Goal: Check status: Check status

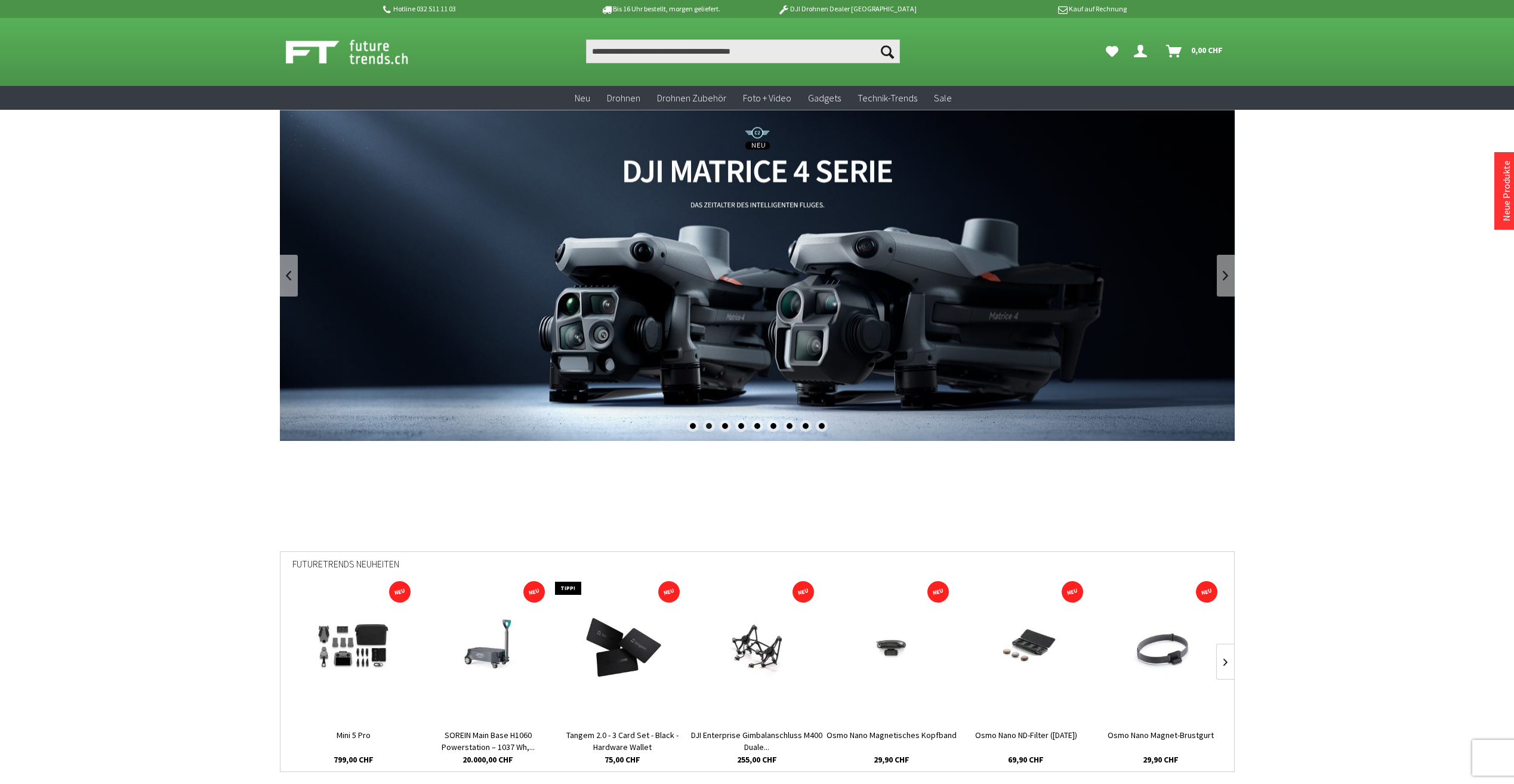
click at [1141, 51] on icon "Dein Konto" at bounding box center [1140, 46] width 13 height 9
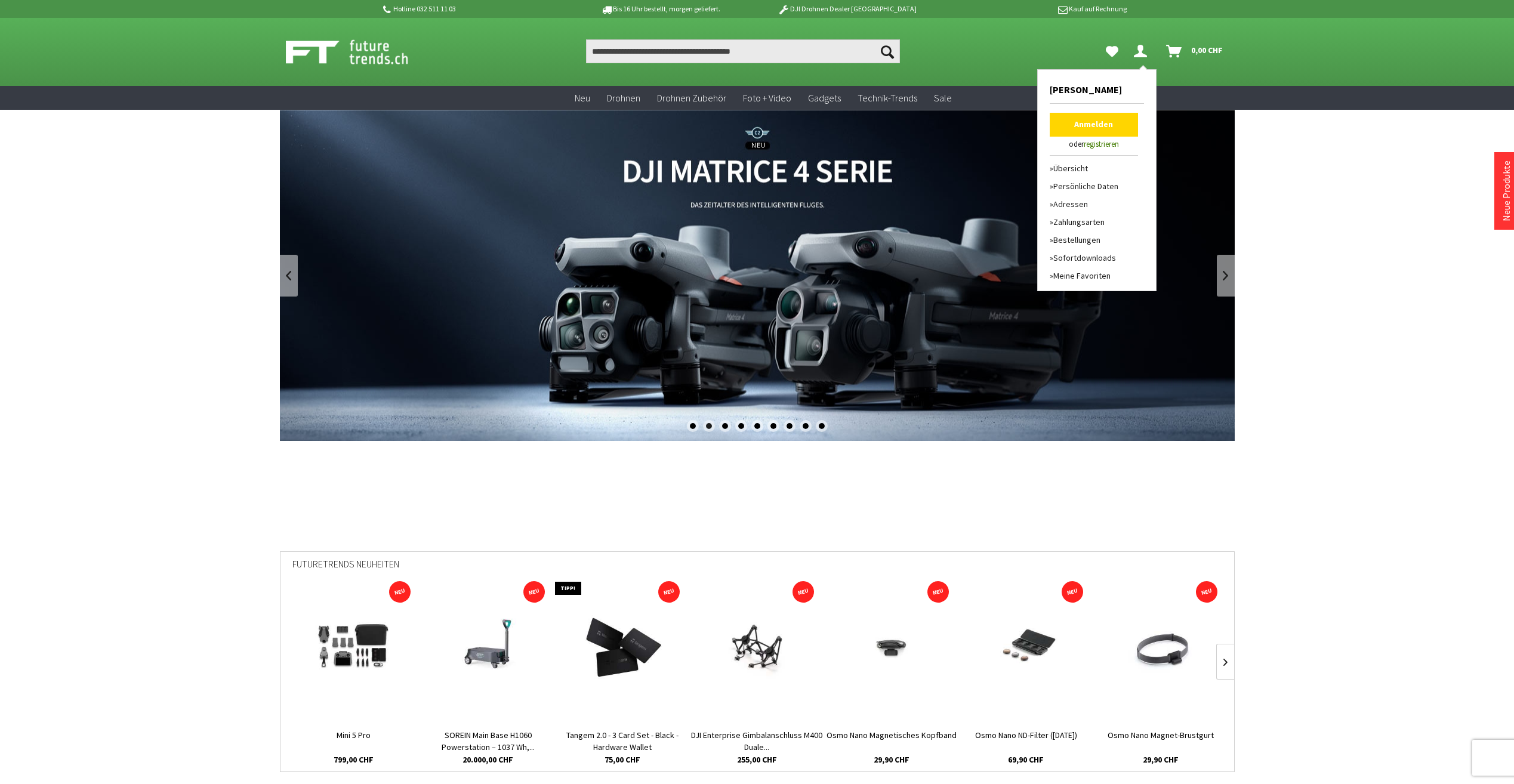
click at [1078, 239] on link "Bestellungen" at bounding box center [1094, 239] width 89 height 18
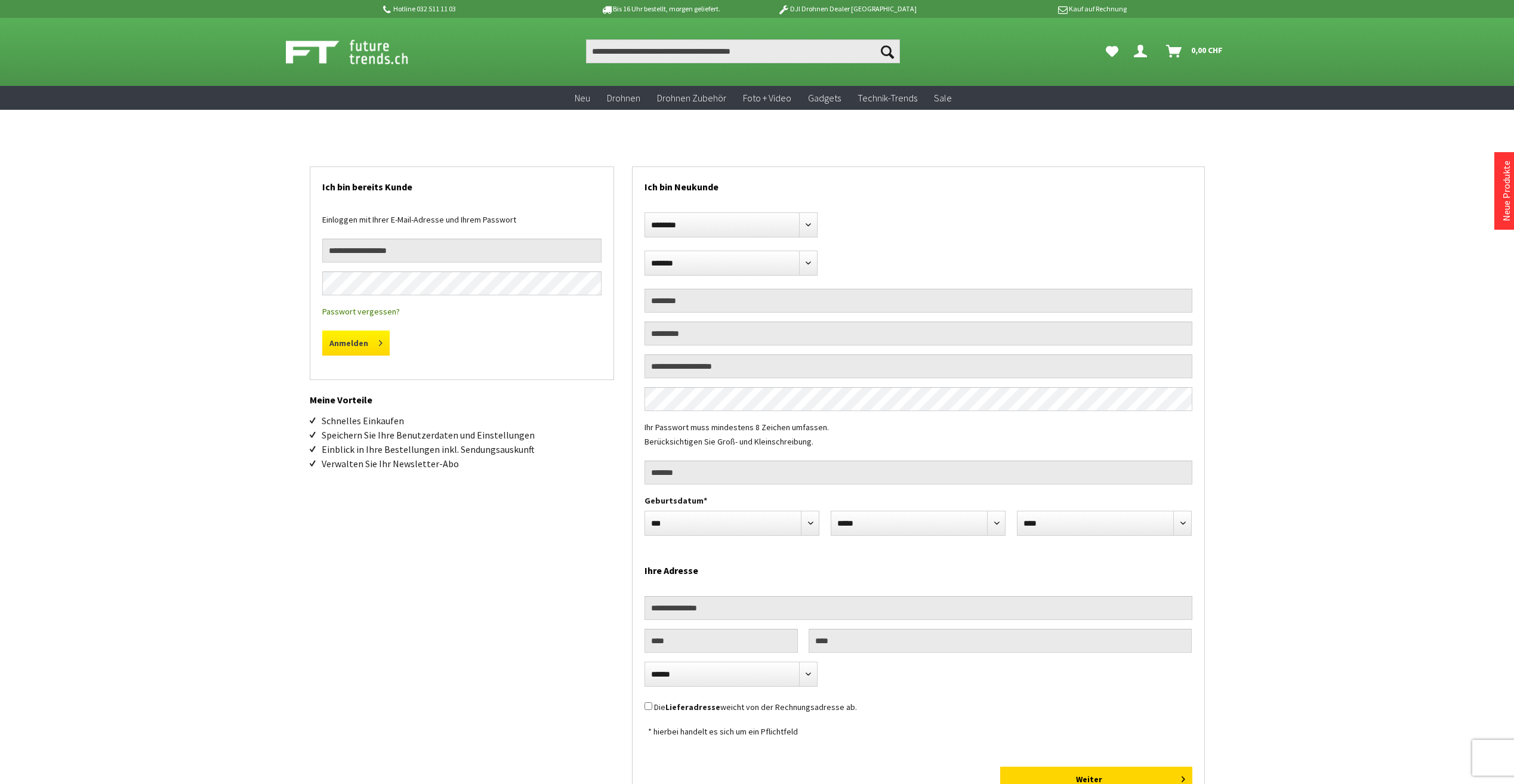
type input "**********"
click at [371, 347] on button "Anmelden" at bounding box center [355, 343] width 67 height 25
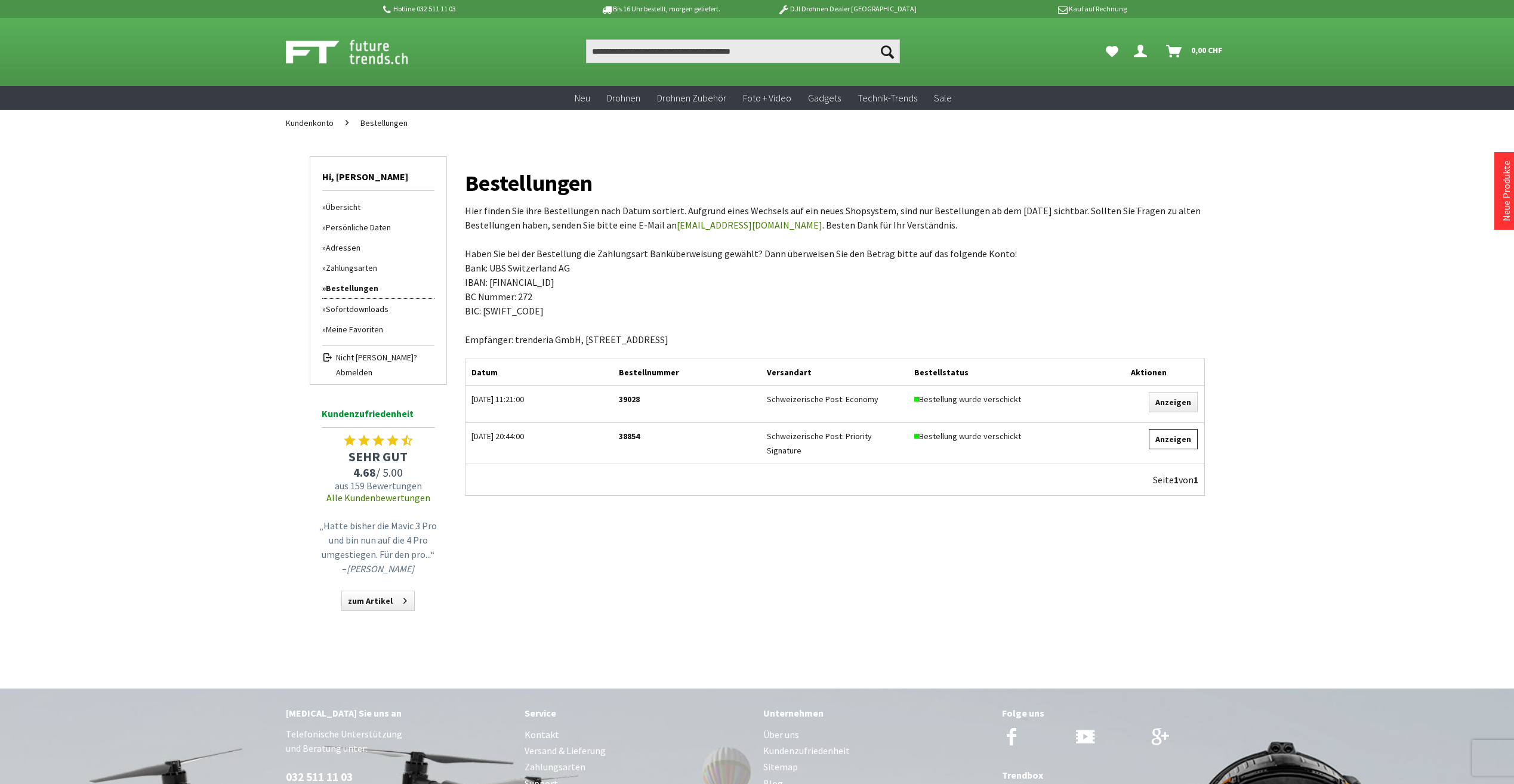
click at [1170, 441] on link "Anzeigen" at bounding box center [1173, 439] width 49 height 20
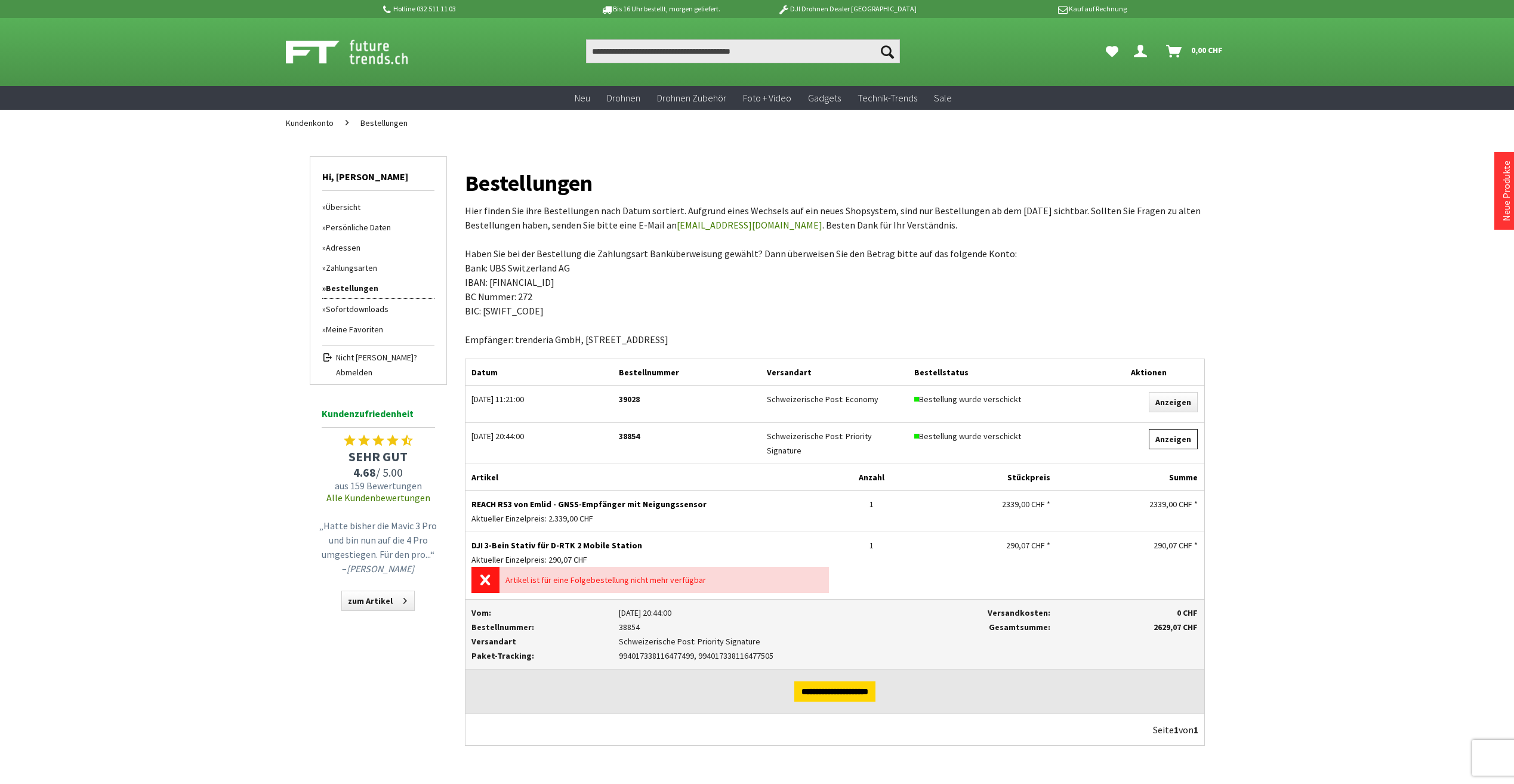
click at [1183, 444] on link "Anzeigen" at bounding box center [1173, 439] width 49 height 20
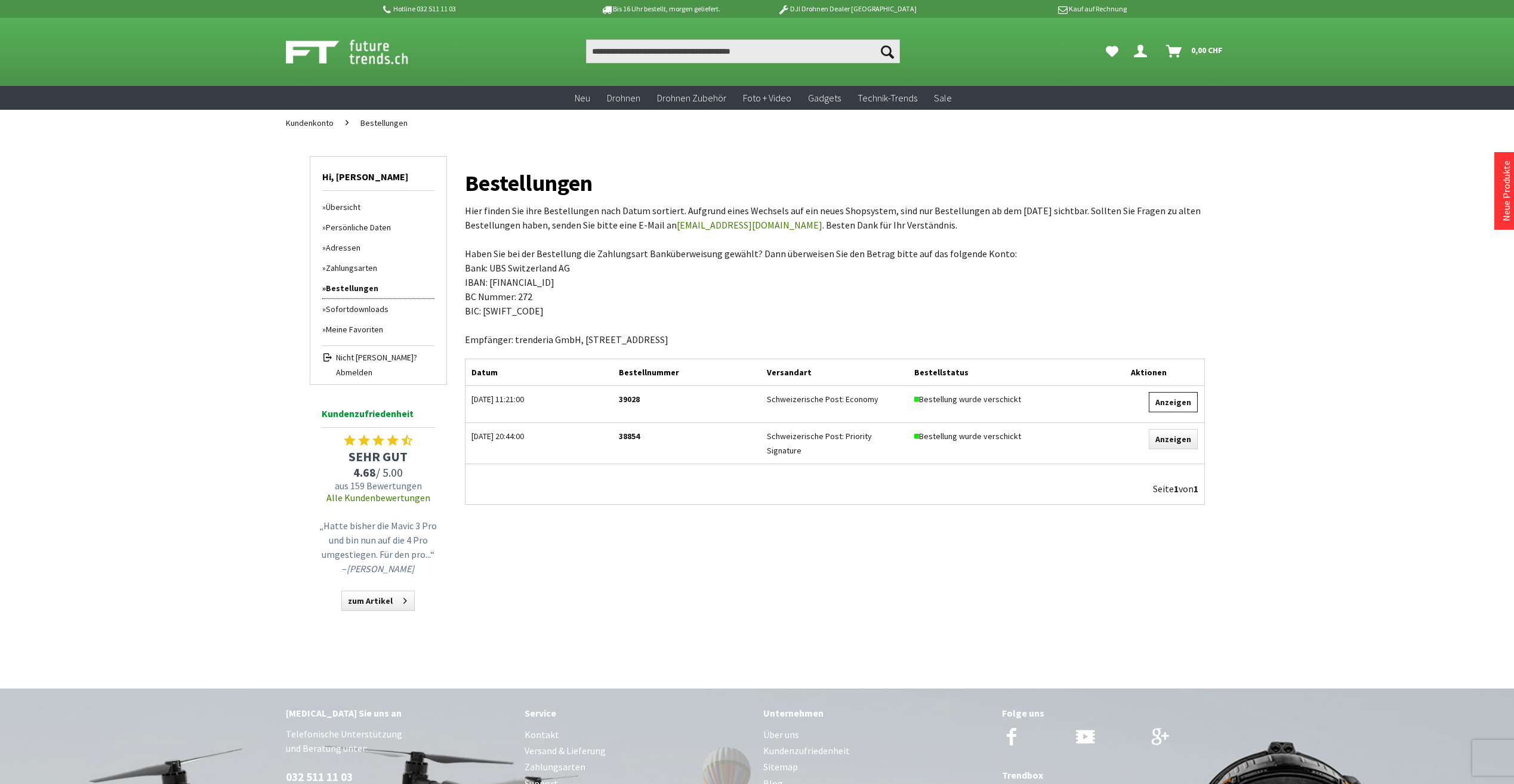
click at [1176, 408] on link "Anzeigen" at bounding box center [1173, 402] width 49 height 20
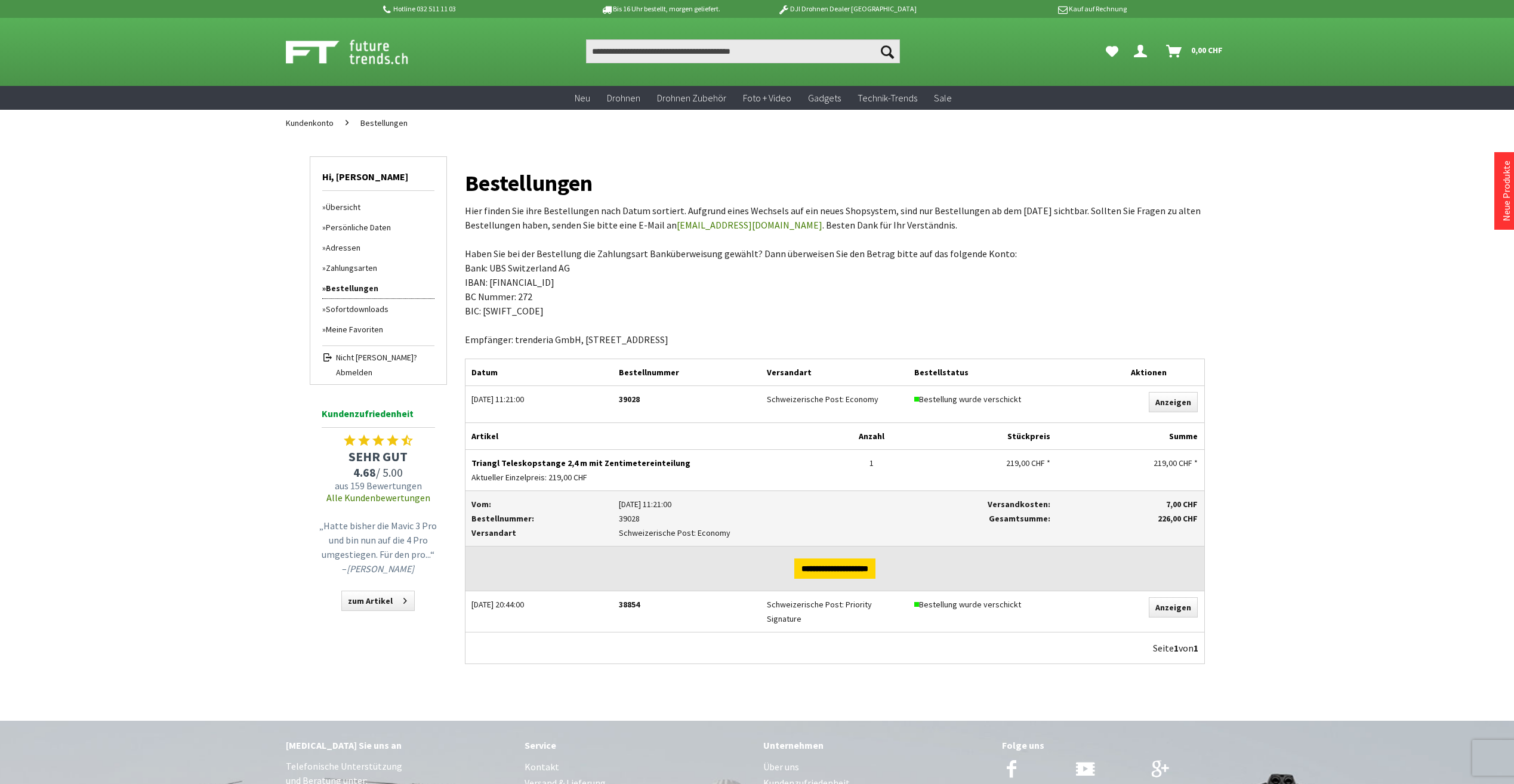
click at [523, 466] on p "Triangl Teleskopstange 2,4 m mit Zentimetereinteilung" at bounding box center [650, 463] width 357 height 14
click at [656, 53] on input "Produkt, Marke, Kategorie, EAN, Artikelnummer…" at bounding box center [743, 51] width 314 height 24
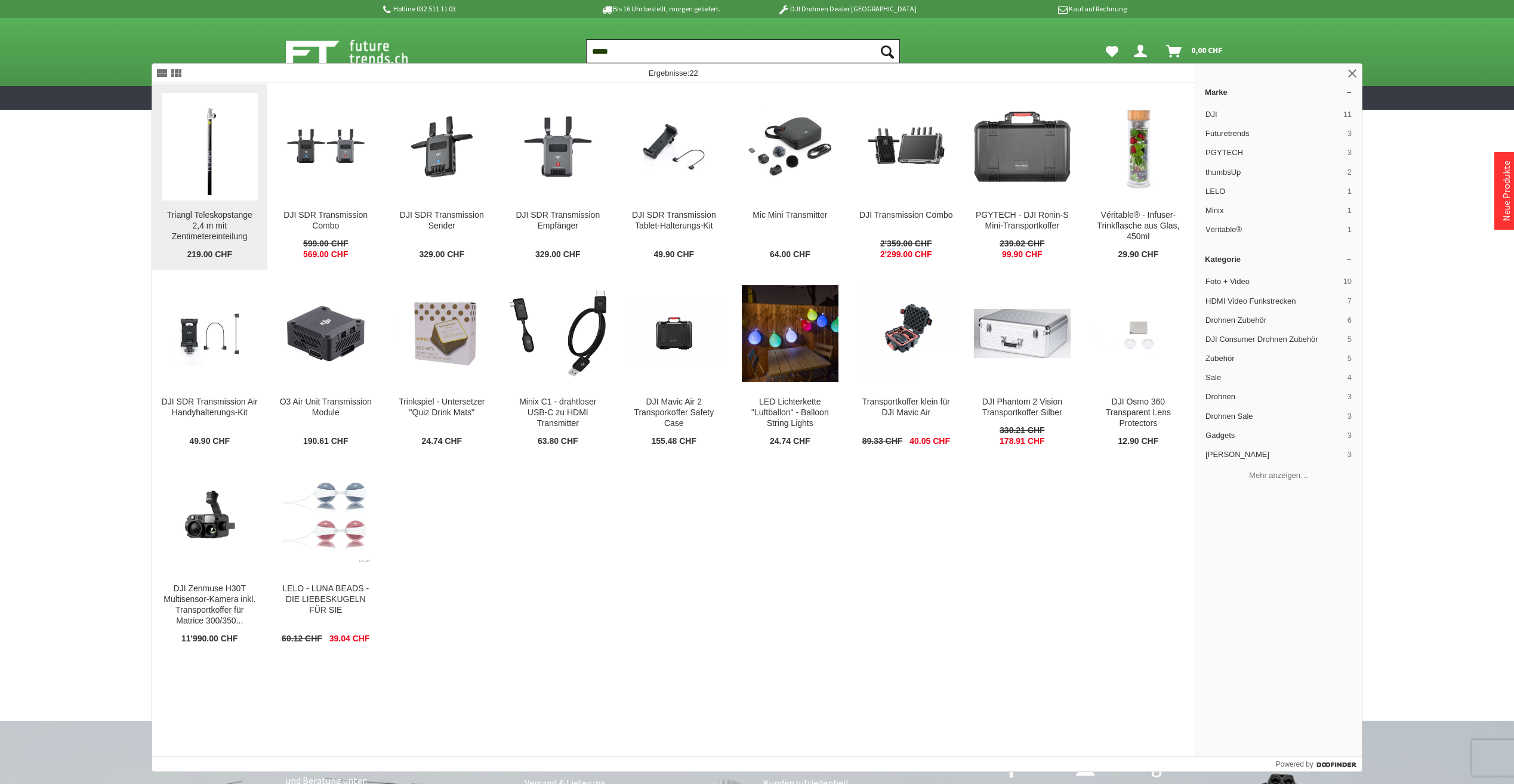
type input "*****"
click at [198, 222] on div "Triangl Teleskopstange 2,4 m mit Zentimetereinteilung" at bounding box center [210, 226] width 96 height 32
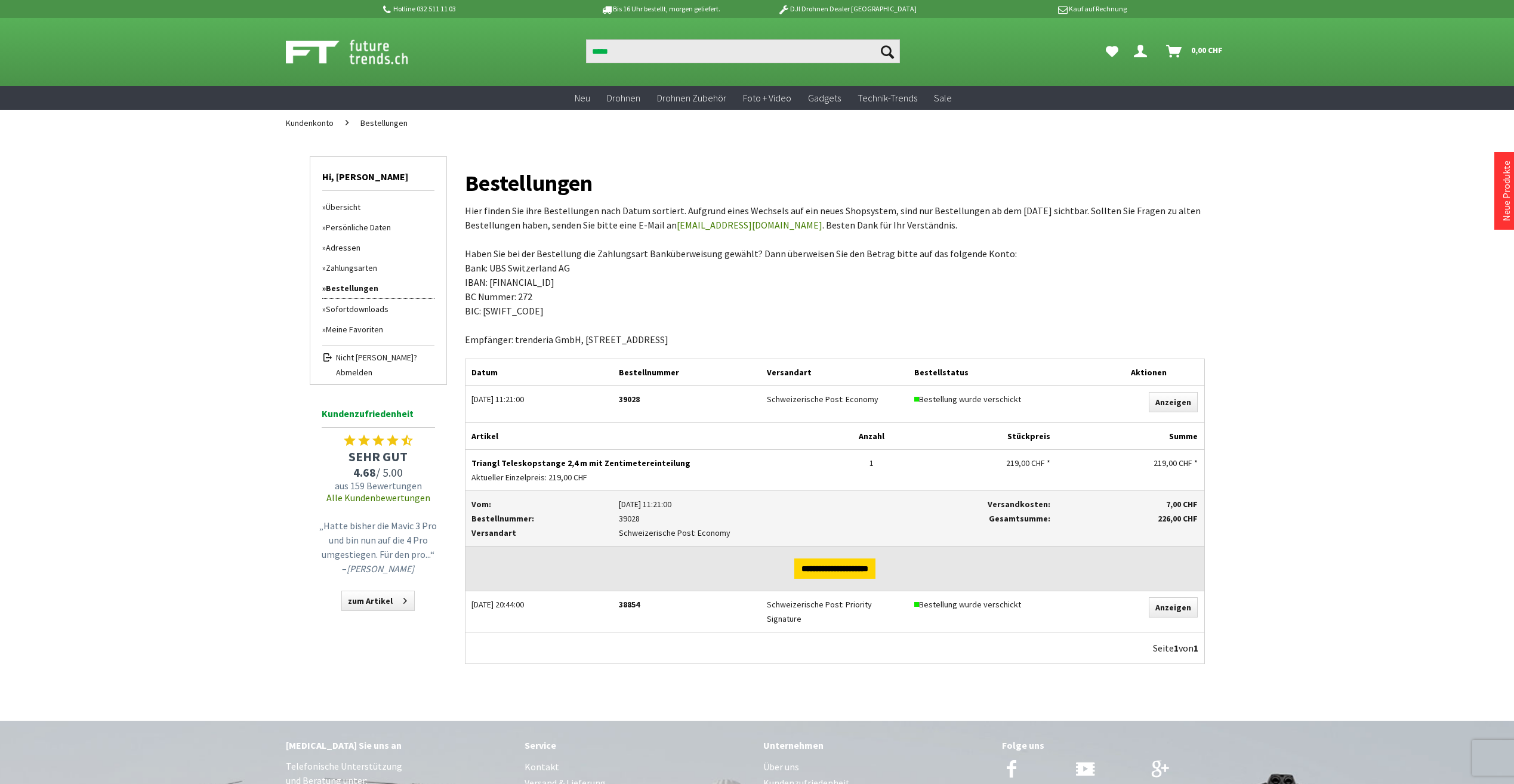
click at [1442, 169] on div "Hotline 032 511 11 03 Bis 16 Uhr bestellt, morgen geliefert. DJI Drohnen Dealer…" at bounding box center [757, 538] width 1514 height 1076
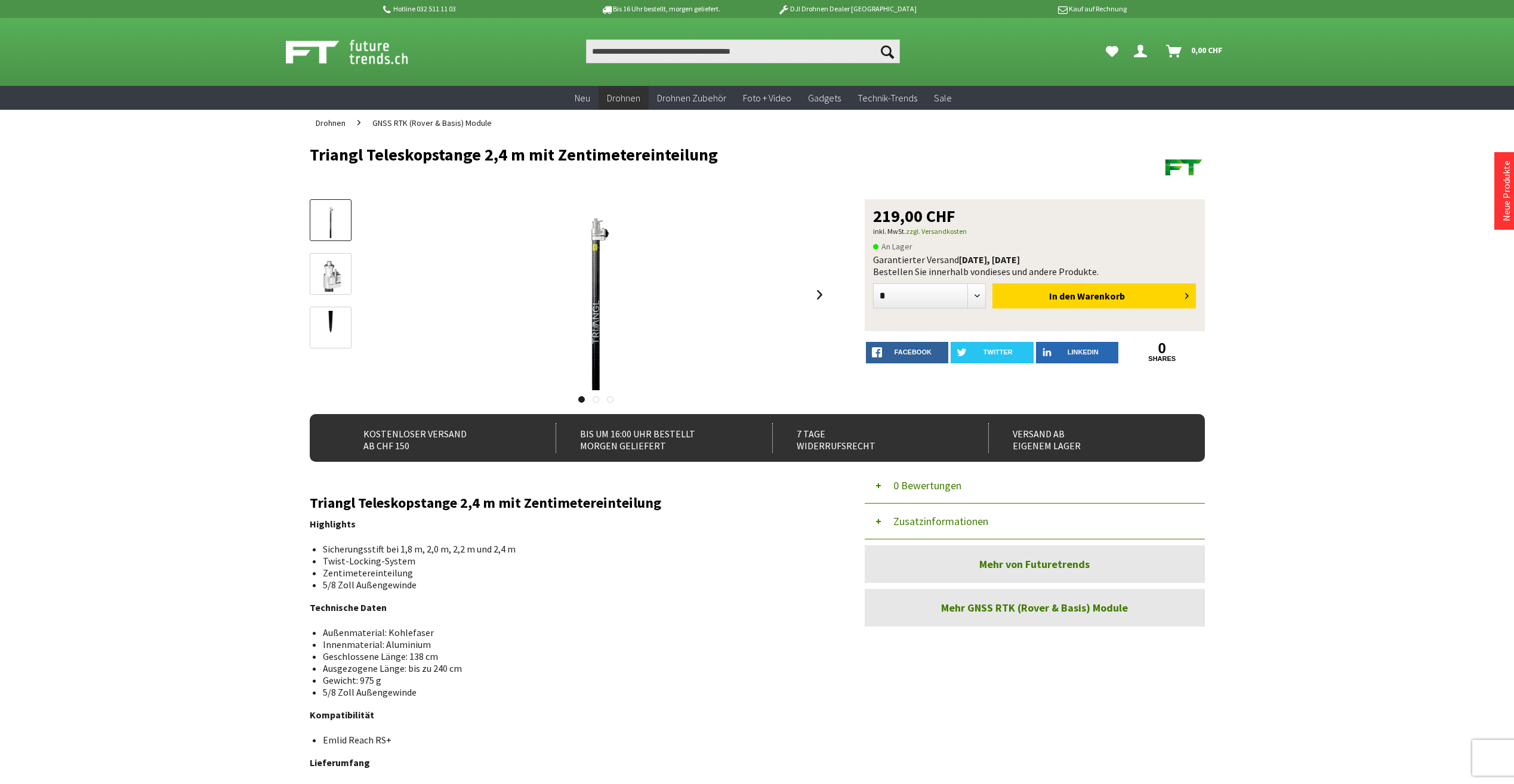
scroll to position [60, 0]
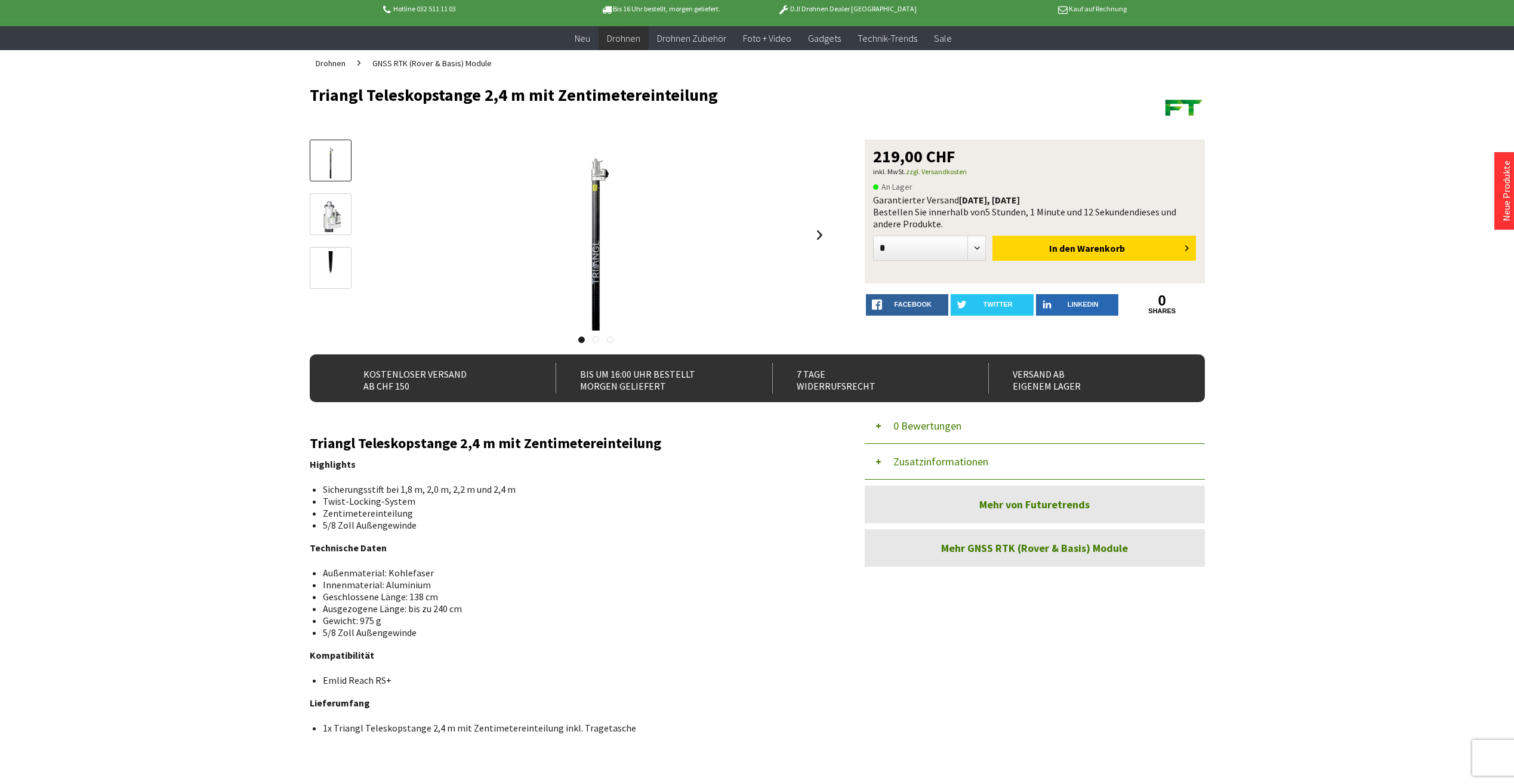
click at [322, 218] on img at bounding box center [331, 215] width 35 height 35
click at [329, 257] on img at bounding box center [331, 268] width 35 height 35
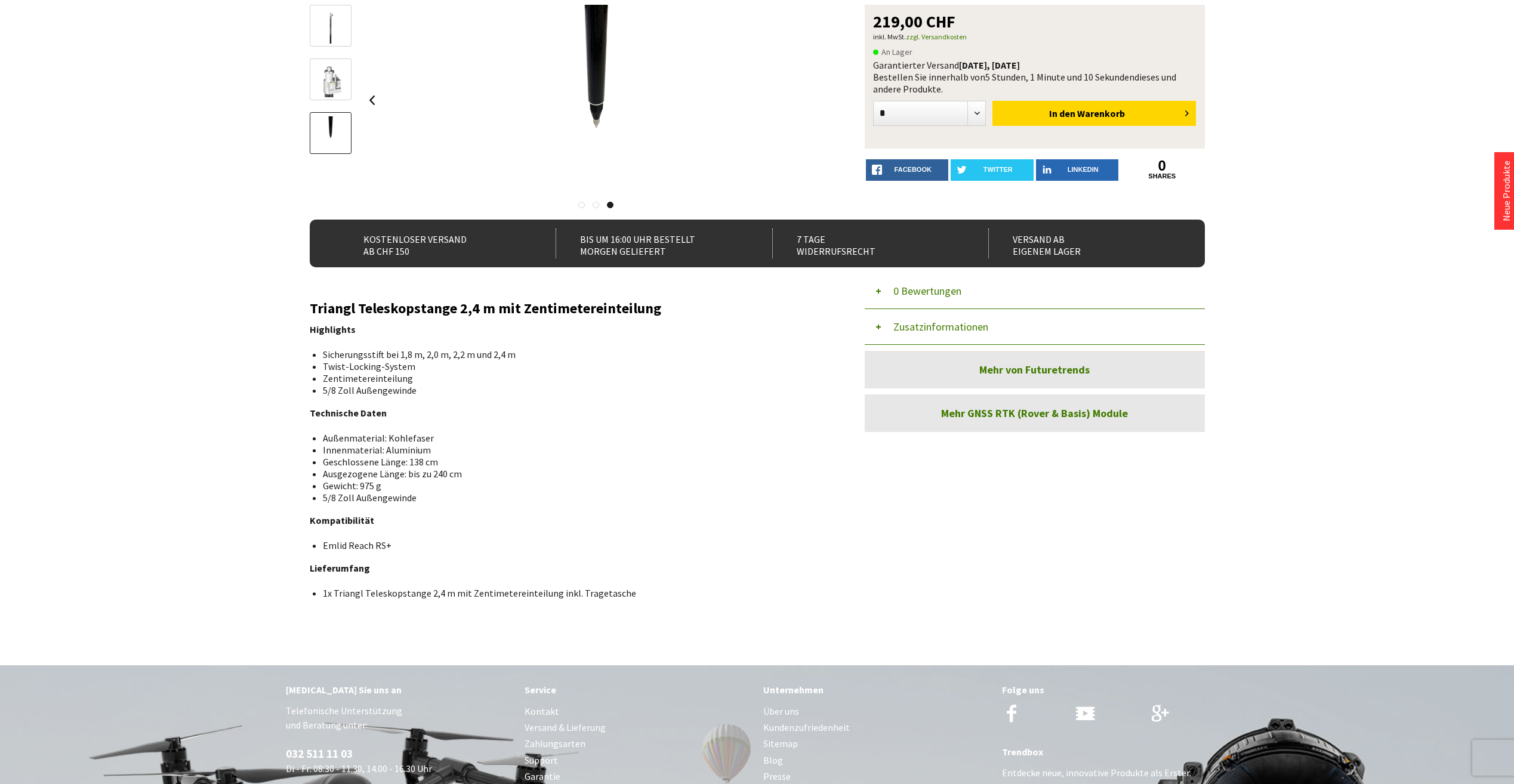
scroll to position [0, 0]
